Goal: Information Seeking & Learning: Learn about a topic

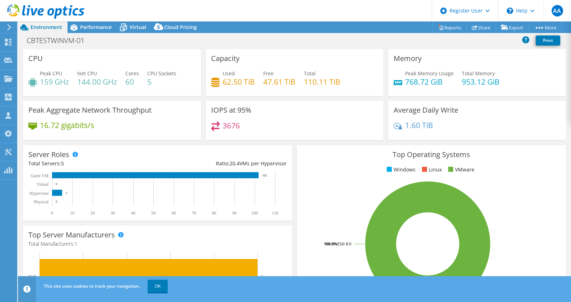
select select "USD"
click at [89, 31] on span "Performance" at bounding box center [96, 27] width 32 height 7
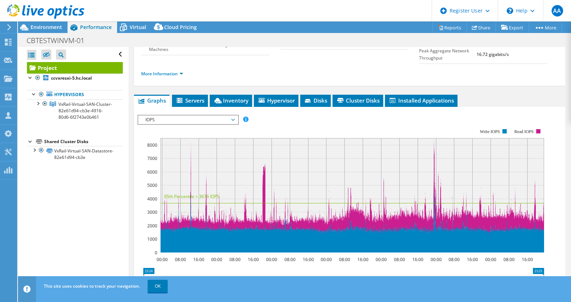
scroll to position [95, 0]
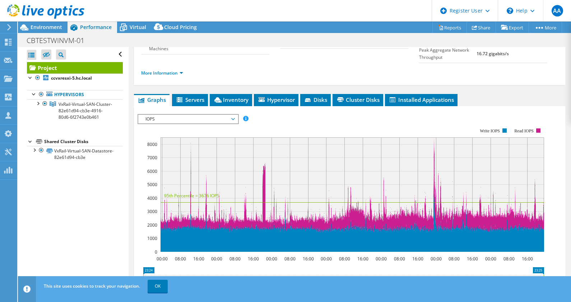
click at [228, 123] on span "IOPS" at bounding box center [188, 119] width 92 height 9
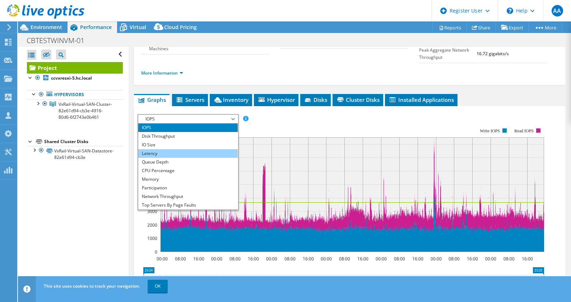
click at [167, 158] on li "Latency" at bounding box center [187, 153] width 99 height 9
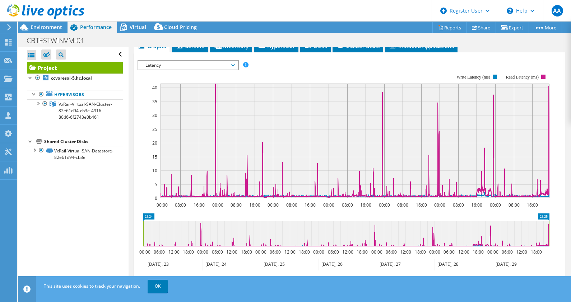
scroll to position [149, 0]
click at [294, 83] on rect at bounding box center [343, 136] width 412 height 144
click at [287, 285] on div "This site uses cookies to track your navigation. OK" at bounding box center [307, 286] width 531 height 20
click at [45, 24] on span "Environment" at bounding box center [47, 27] width 32 height 7
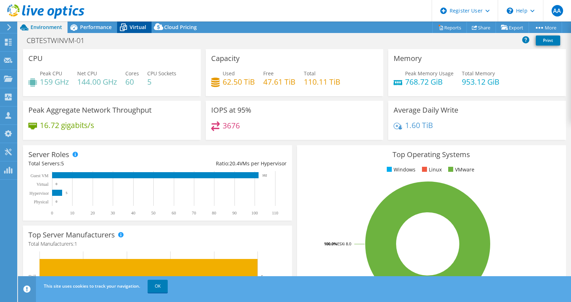
click at [130, 27] on span "Virtual" at bounding box center [138, 27] width 17 height 7
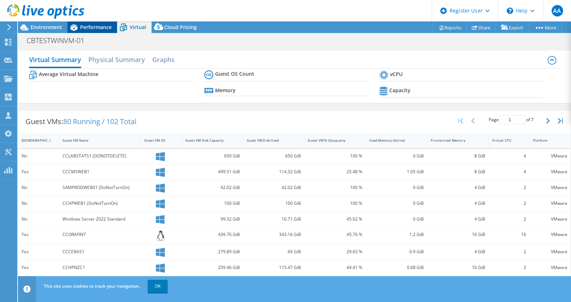
click at [86, 26] on span "Performance" at bounding box center [96, 27] width 32 height 7
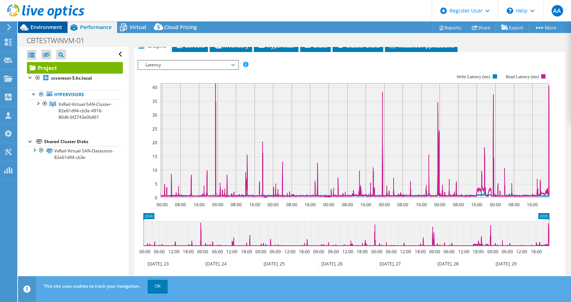
click at [56, 28] on span "Environment" at bounding box center [47, 27] width 32 height 7
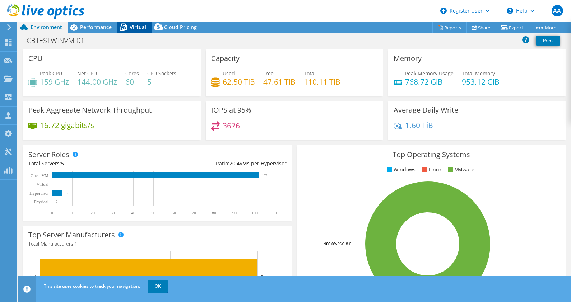
click at [134, 28] on span "Virtual" at bounding box center [138, 27] width 17 height 7
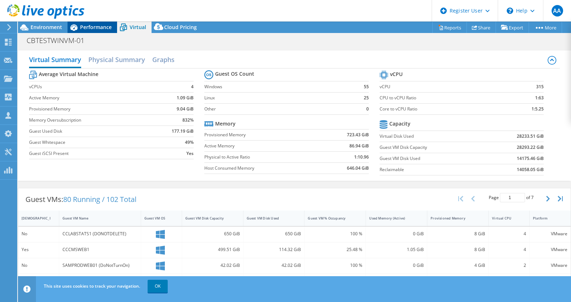
click at [99, 27] on span "Performance" at bounding box center [96, 27] width 32 height 7
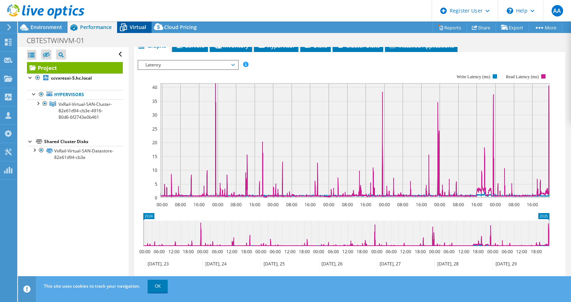
click at [128, 27] on icon at bounding box center [123, 27] width 13 height 13
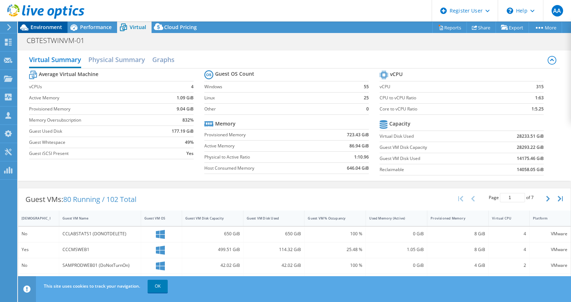
click at [43, 25] on span "Environment" at bounding box center [47, 27] width 32 height 7
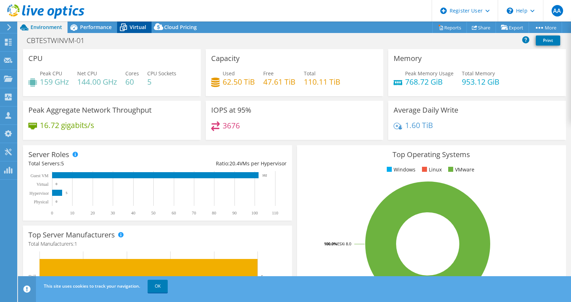
click at [133, 28] on span "Virtual" at bounding box center [138, 27] width 17 height 7
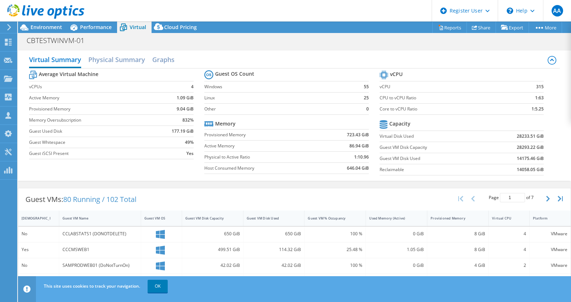
click at [269, 135] on label "Provisioned Memory" at bounding box center [262, 134] width 117 height 7
click at [241, 44] on div "CBTESTWINVM-01 Print" at bounding box center [294, 40] width 553 height 13
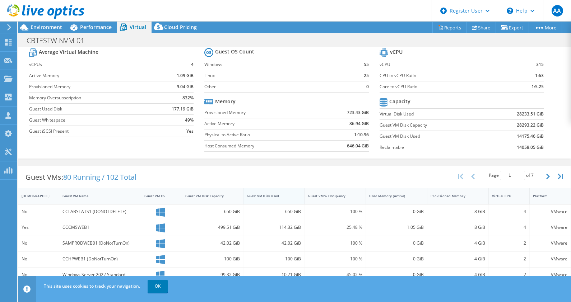
scroll to position [0, 0]
